Goal: Task Accomplishment & Management: Use online tool/utility

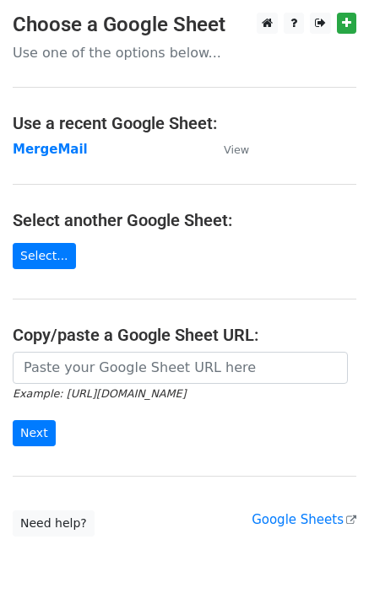
click at [59, 153] on strong "MergeMail" at bounding box center [50, 149] width 75 height 15
click at [65, 146] on strong "MergeMail" at bounding box center [50, 149] width 75 height 15
click at [62, 153] on strong "MergeMail" at bounding box center [50, 149] width 75 height 15
click at [26, 145] on strong "MergeMail" at bounding box center [50, 149] width 75 height 15
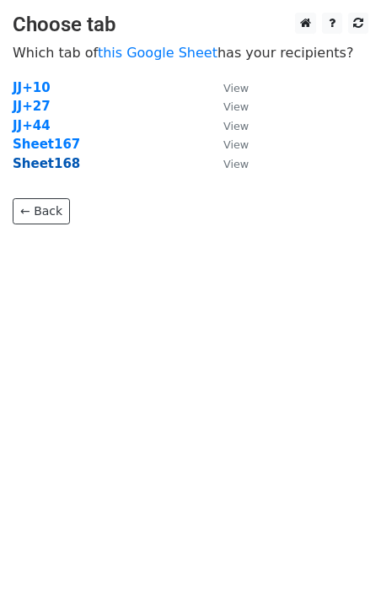
click at [55, 166] on strong "Sheet168" at bounding box center [46, 163] width 67 height 15
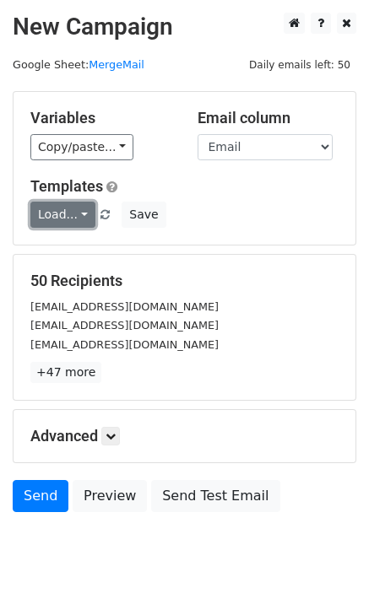
click at [63, 216] on link "Load..." at bounding box center [62, 215] width 65 height 26
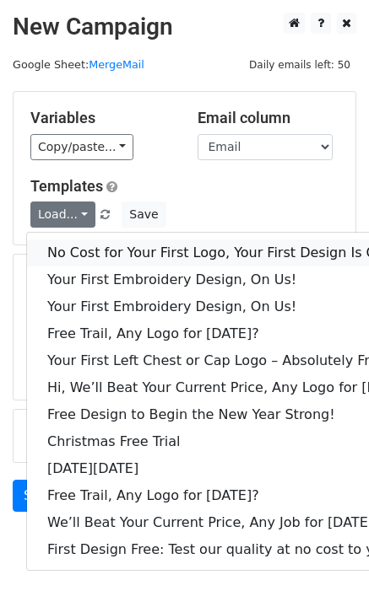
click at [79, 242] on link "No Cost for Your First Logo, Your First Design Is On Us!" at bounding box center [230, 253] width 407 height 27
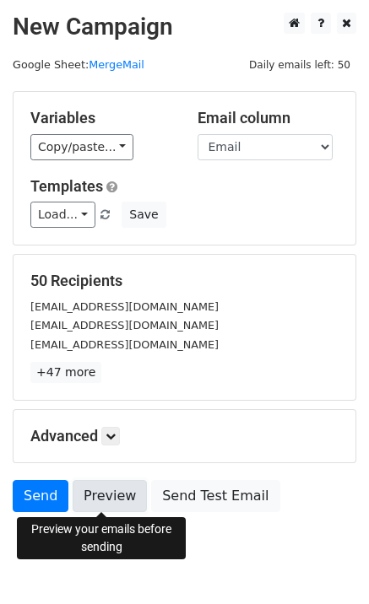
click at [73, 492] on link "Preview" at bounding box center [110, 496] width 74 height 32
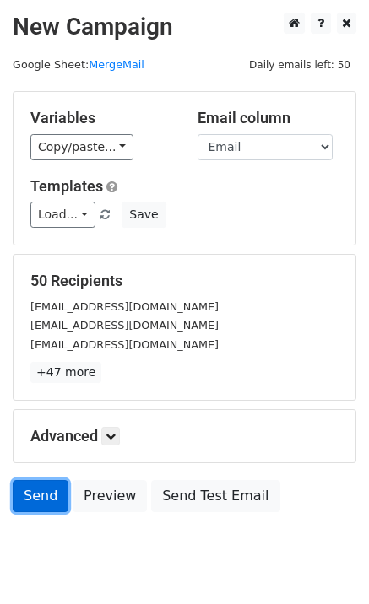
click at [46, 494] on link "Send" at bounding box center [41, 496] width 56 height 32
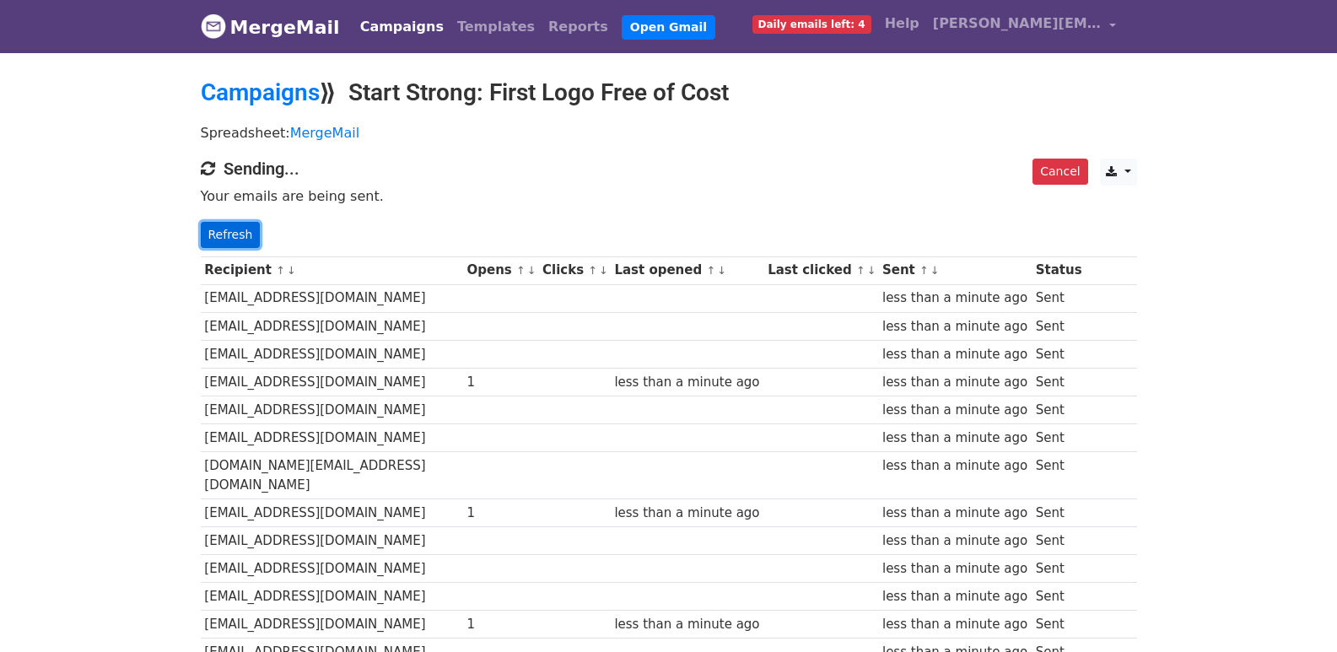
click at [221, 227] on link "Refresh" at bounding box center [231, 235] width 60 height 26
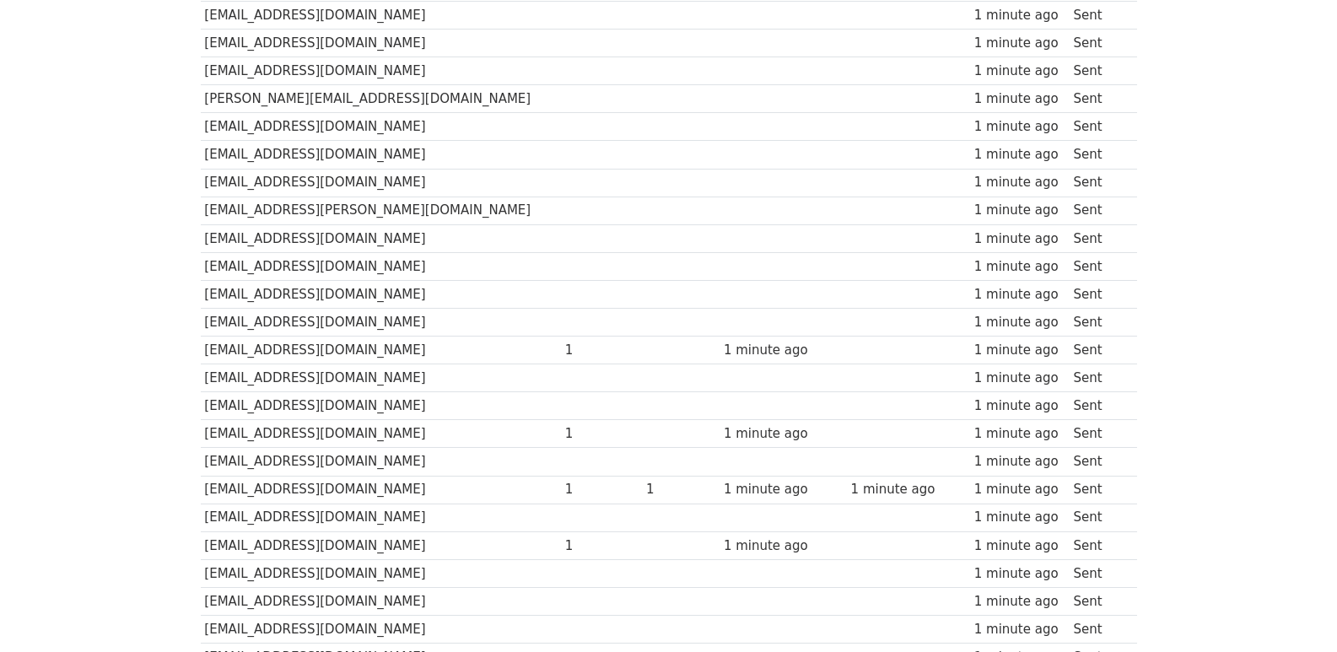
scroll to position [1174, 0]
